Goal: Find specific page/section: Find specific page/section

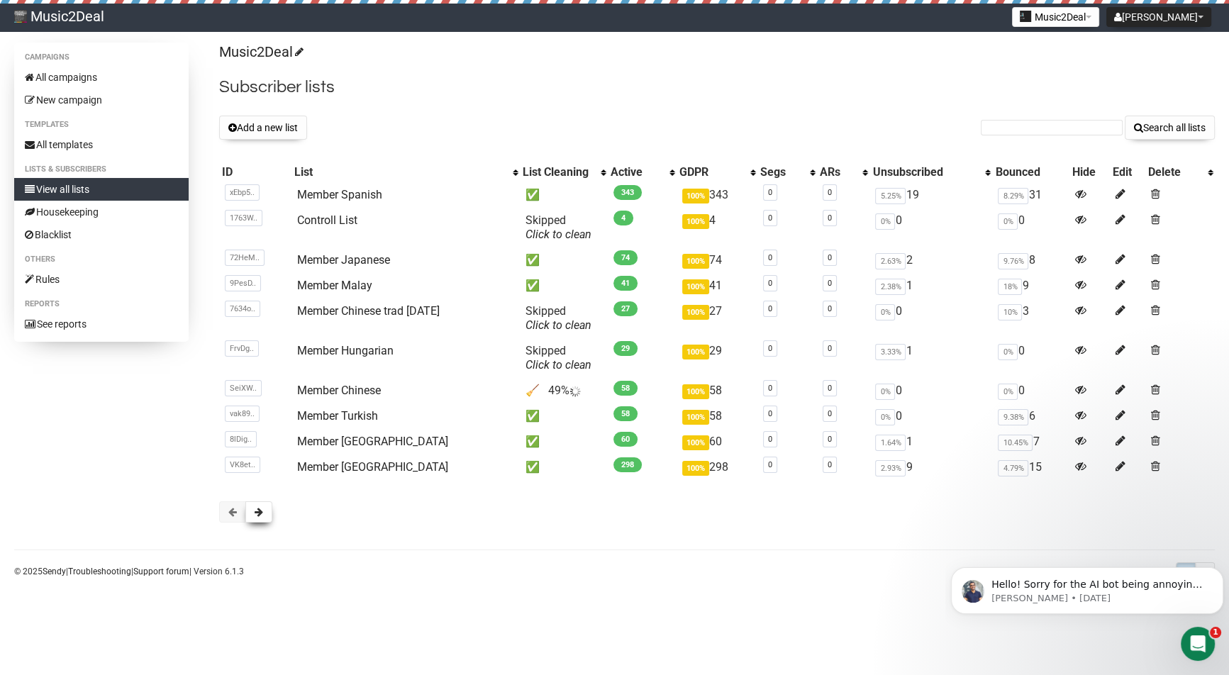
click at [257, 511] on span at bounding box center [259, 512] width 9 height 10
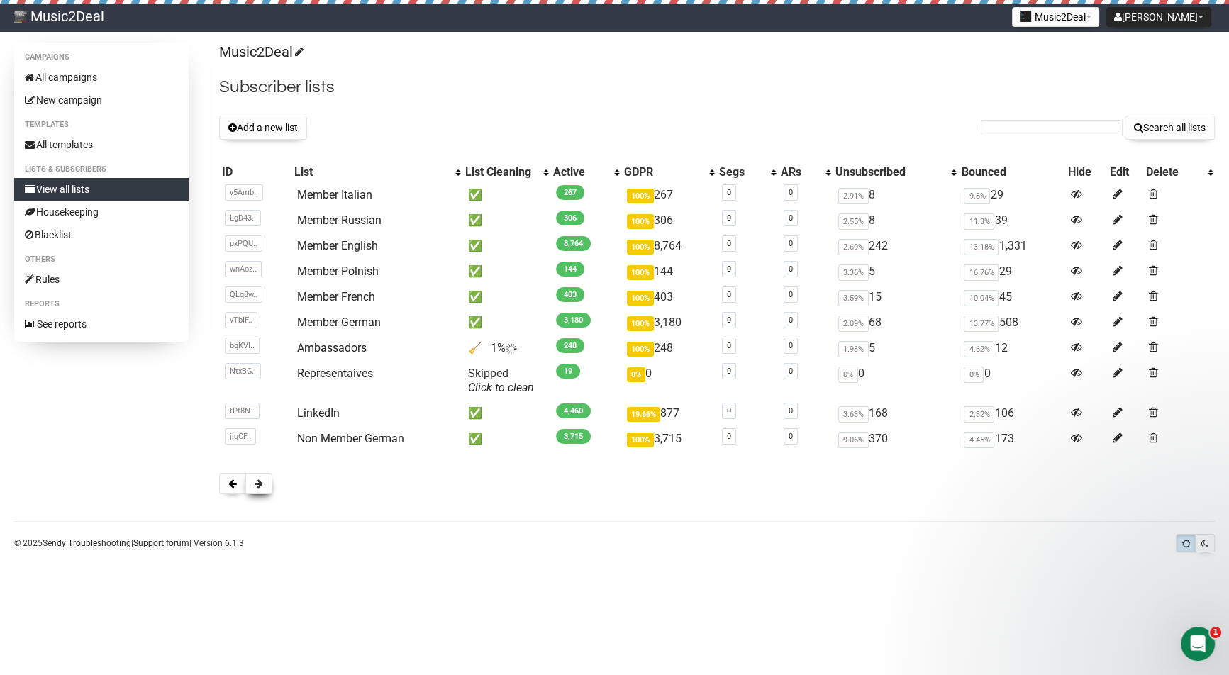
click at [257, 493] on button at bounding box center [258, 483] width 27 height 21
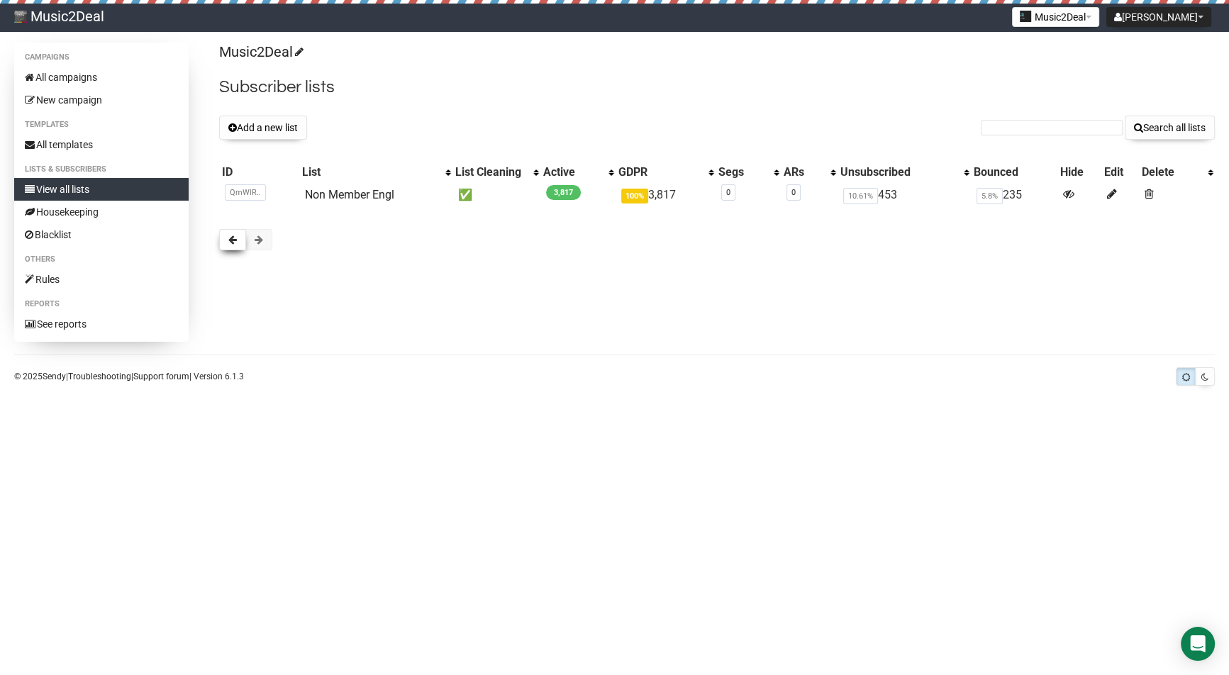
click at [233, 239] on span at bounding box center [232, 240] width 9 height 10
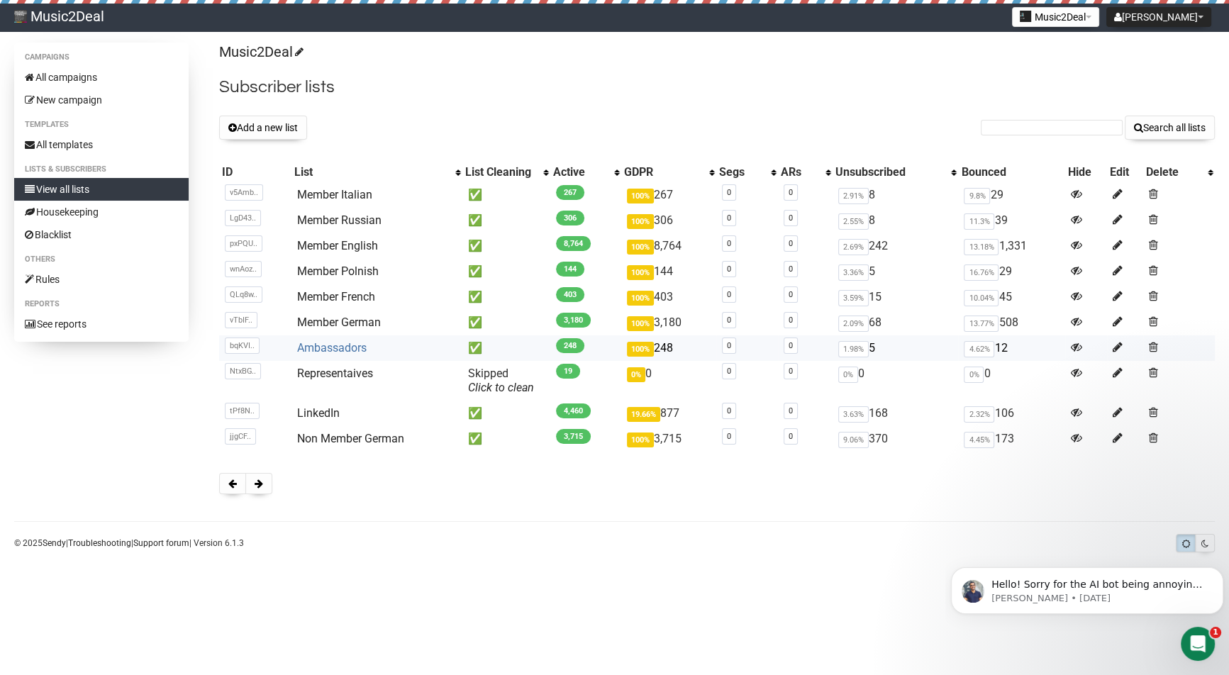
click at [331, 345] on link "Ambassadors" at bounding box center [332, 347] width 70 height 13
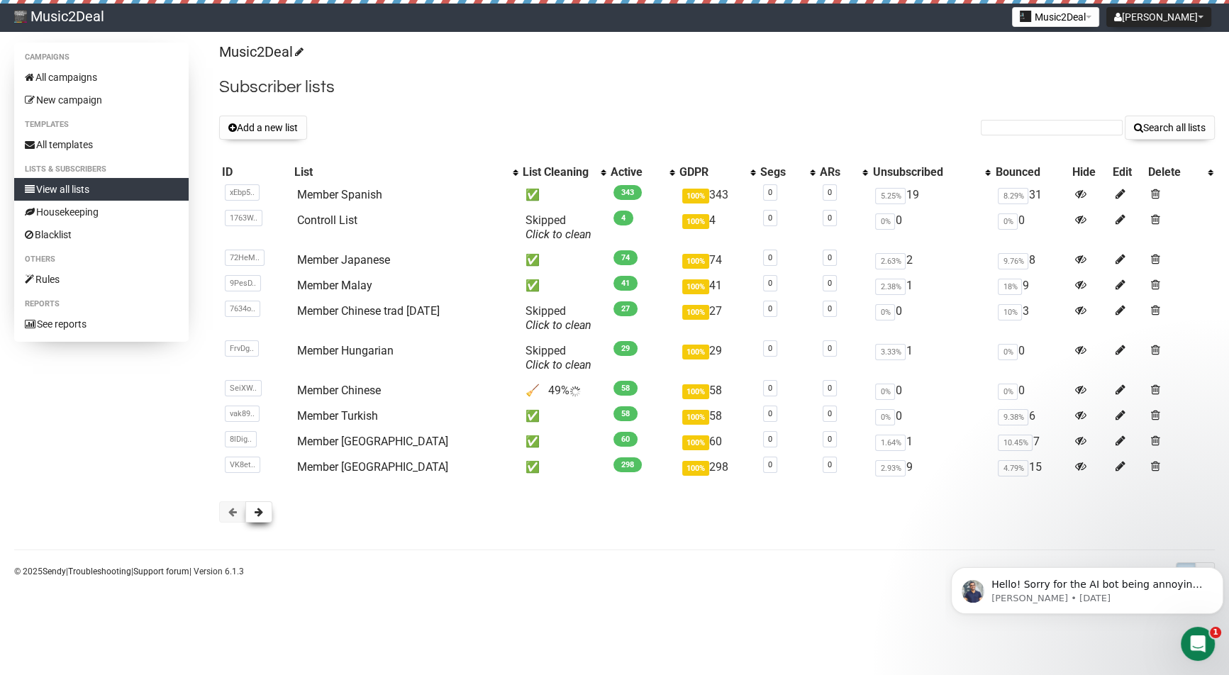
click at [264, 510] on button at bounding box center [258, 512] width 27 height 21
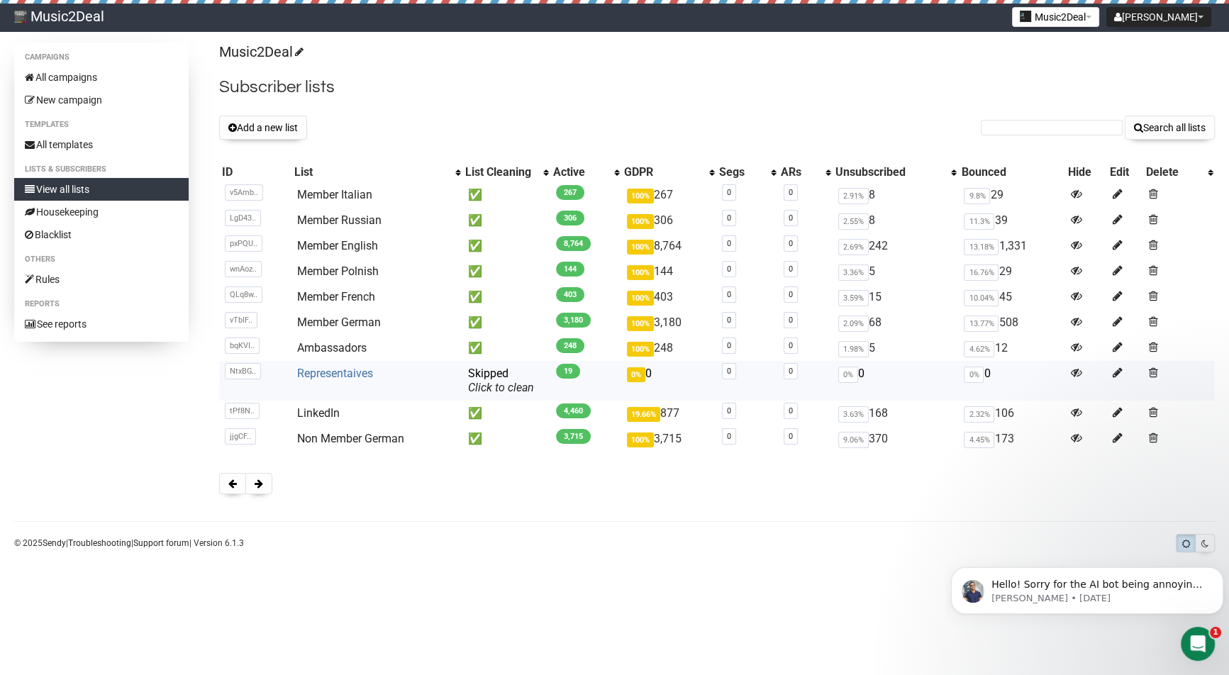
click at [345, 375] on link "Representaives" at bounding box center [335, 373] width 76 height 13
